Goal: Find specific page/section: Find specific page/section

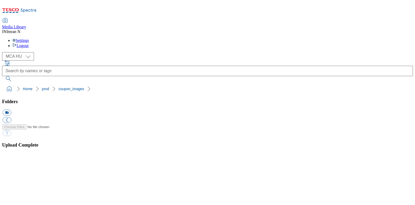
select select "flare-mca-hu"
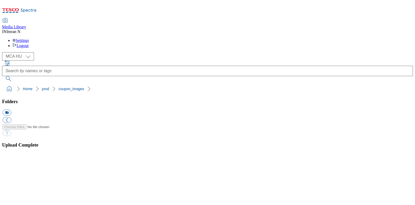
click at [10, 158] on button "button" at bounding box center [7, 160] width 8 height 5
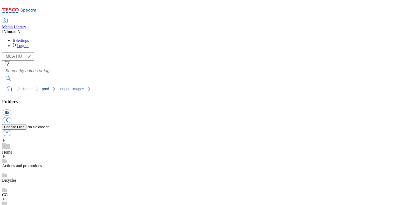
drag, startPoint x: 343, startPoint y: 2, endPoint x: 266, endPoint y: 8, distance: 76.7
click at [266, 18] on div "Media Library IN Imran N Settings Logout" at bounding box center [207, 33] width 411 height 30
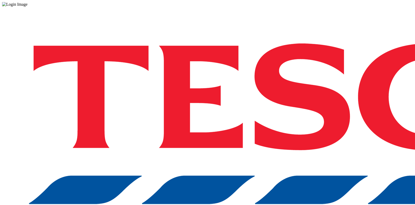
click at [316, 127] on div "Log in to the Spectra’s dashboard using [PERSON_NAME]’s credentials. If you don…" at bounding box center [207, 136] width 411 height 258
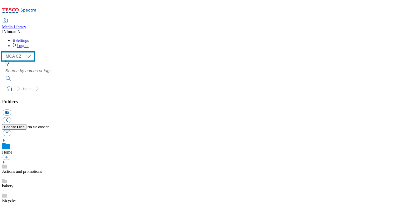
click at [30, 52] on select "MCA CZ MCA HU MCA MY MCA SK MCA TH MCA UK" at bounding box center [18, 56] width 32 height 8
click at [81, 52] on div "( optional ) MCA CZ MCA HU MCA MY MCA SK MCA TH MCA UK MCA CZ" at bounding box center [207, 56] width 411 height 8
click at [27, 52] on select "MCA CZ MCA HU MCA MY MCA SK MCA TH MCA UK" at bounding box center [18, 56] width 32 height 8
click at [3, 52] on select "MCA CZ MCA HU MCA MY MCA SK MCA TH MCA UK" at bounding box center [18, 56] width 32 height 8
click at [30, 52] on select "MCA CZ MCA HU MCA MY MCA SK MCA TH MCA UK" at bounding box center [18, 56] width 32 height 8
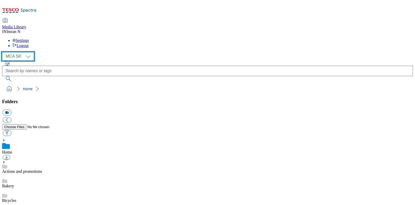
click at [3, 52] on select "MCA CZ MCA HU MCA MY MCA SK MCA TH MCA UK" at bounding box center [18, 56] width 32 height 8
click at [17, 52] on select "MCA CZ MCA HU MCA MY MCA SK MCA TH MCA UK" at bounding box center [18, 56] width 32 height 8
click at [3, 52] on select "MCA CZ MCA HU MCA MY MCA SK MCA TH MCA UK" at bounding box center [18, 56] width 32 height 8
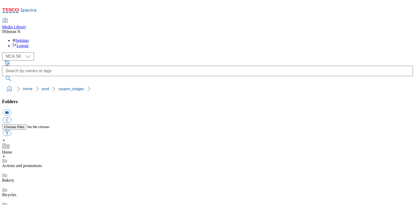
click at [29, 52] on select "MCA CZ MCA HU MCA MY MCA SK MCA TH MCA UK" at bounding box center [18, 56] width 32 height 8
select select "flare-mca-hu"
click at [3, 52] on select "MCA CZ MCA HU MCA MY MCA SK MCA TH MCA UK" at bounding box center [18, 56] width 32 height 8
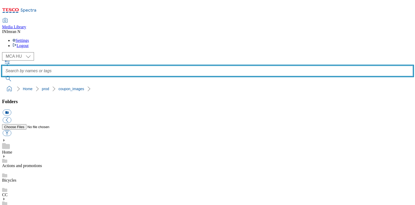
click at [214, 66] on input "text" at bounding box center [207, 71] width 411 height 10
type input "J11"
click at [2, 76] on button "submit" at bounding box center [8, 78] width 13 height 5
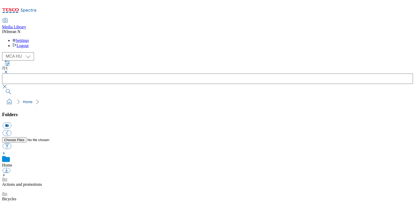
click at [320, 97] on ol "Home" at bounding box center [209, 102] width 408 height 10
click at [10, 60] on icon "button" at bounding box center [7, 63] width 6 height 6
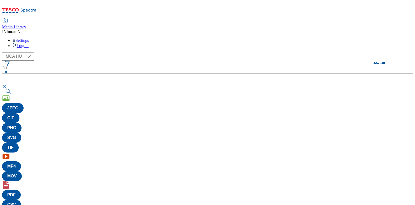
click at [103, 52] on div "( optional ) MCA CZ MCA HU MCA MY MCA SK MCA TH MCA UK MCA HU" at bounding box center [207, 56] width 411 height 8
click at [10, 60] on icon "button" at bounding box center [7, 62] width 5 height 5
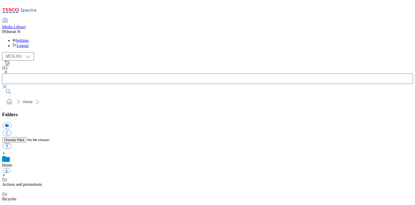
scroll to position [4, 0]
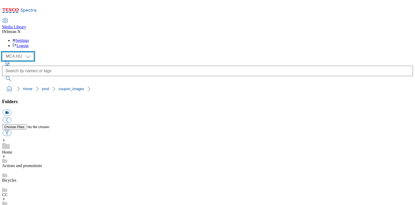
click at [31, 52] on select "MCA CZ MCA HU MCA MY MCA SK MCA TH MCA UK" at bounding box center [18, 56] width 32 height 8
click at [3, 52] on select "MCA CZ MCA HU MCA MY MCA SK MCA TH MCA UK" at bounding box center [18, 56] width 32 height 8
click at [31, 52] on select "MCA CZ MCA HU MCA MY MCA SK MCA TH MCA UK" at bounding box center [18, 56] width 32 height 8
click at [3, 52] on select "MCA CZ MCA HU MCA MY MCA SK MCA TH MCA UK" at bounding box center [18, 56] width 32 height 8
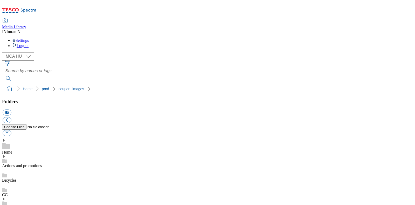
click at [31, 52] on select "MCA CZ MCA HU MCA MY MCA SK MCA TH MCA UK" at bounding box center [18, 56] width 32 height 8
click at [3, 52] on select "MCA CZ MCA HU MCA MY MCA SK MCA TH MCA UK" at bounding box center [18, 56] width 32 height 8
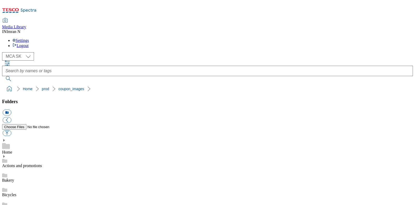
click at [29, 52] on select "MCA CZ MCA HU MCA MY MCA SK MCA TH MCA UK" at bounding box center [18, 56] width 32 height 8
click at [3, 52] on select "MCA CZ MCA HU MCA MY MCA SK MCA TH MCA UK" at bounding box center [18, 56] width 32 height 8
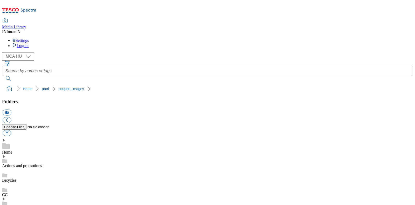
click at [32, 52] on select "MCA CZ MCA HU MCA MY MCA SK MCA TH MCA UK" at bounding box center [18, 56] width 32 height 8
click at [3, 52] on select "MCA CZ MCA HU MCA MY MCA SK MCA TH MCA UK" at bounding box center [18, 56] width 32 height 8
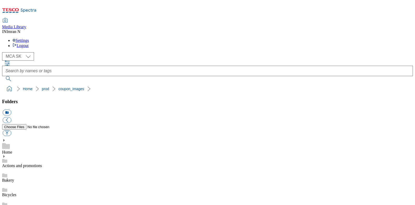
click at [27, 52] on select "MCA CZ MCA HU MCA MY MCA SK MCA TH MCA UK" at bounding box center [18, 56] width 32 height 8
select select "flare-mca-hu"
click at [3, 52] on select "MCA CZ MCA HU MCA MY MCA SK MCA TH MCA UK" at bounding box center [18, 56] width 32 height 8
